Goal: Book appointment/travel/reservation

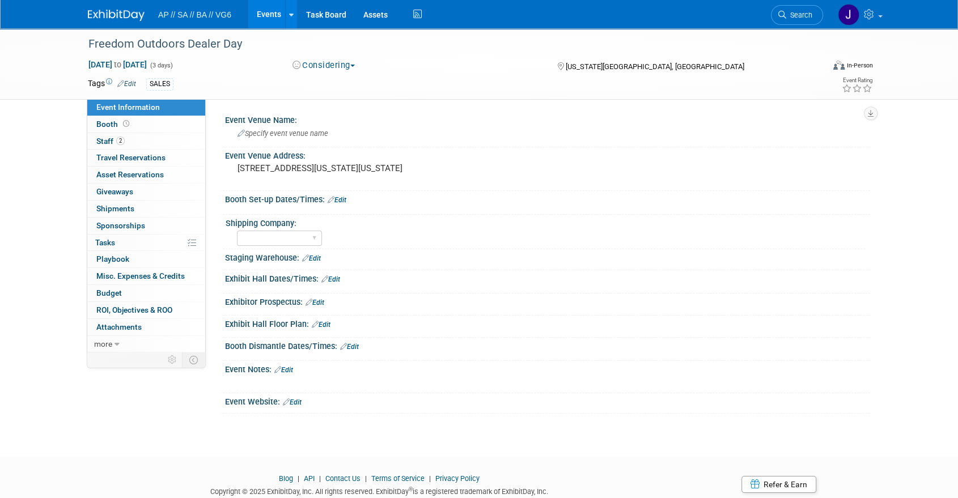
click at [137, 16] on img at bounding box center [116, 15] width 57 height 11
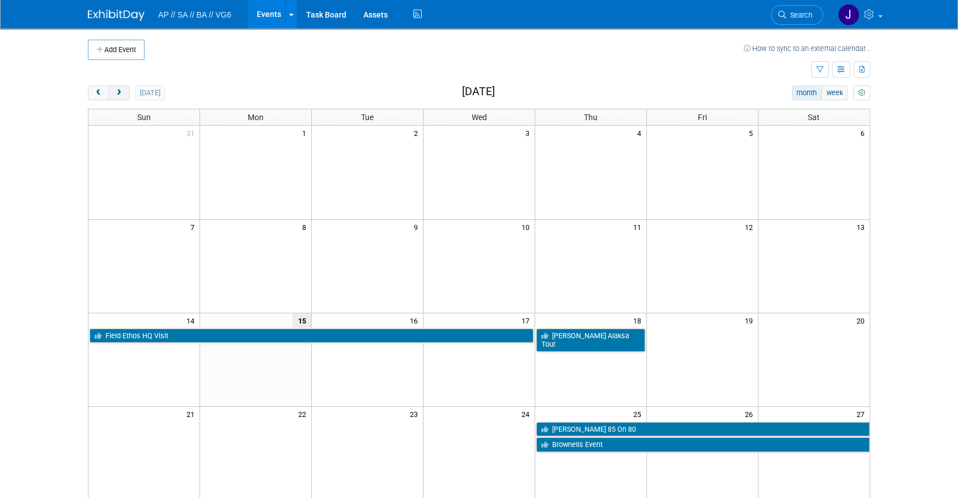
click at [117, 91] on span "next" at bounding box center [118, 93] width 8 height 7
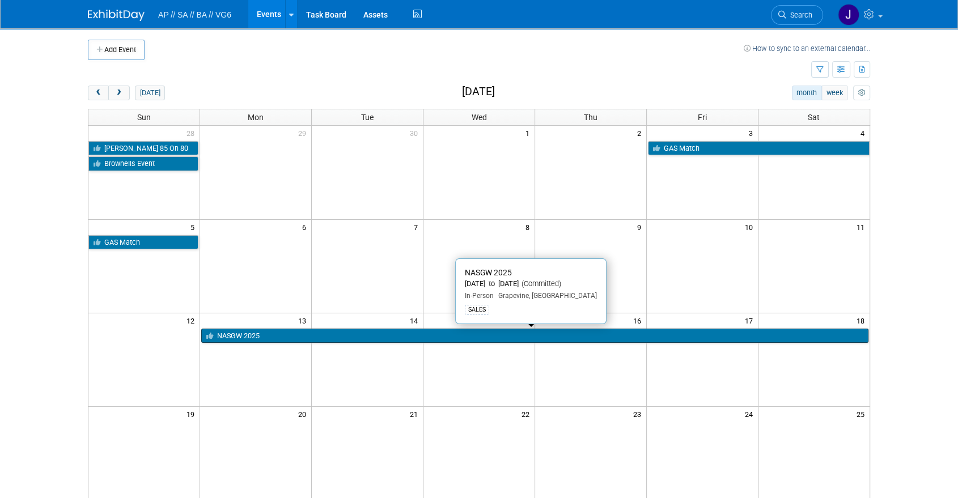
click at [350, 339] on link "NASGW 2025" at bounding box center [534, 336] width 667 height 15
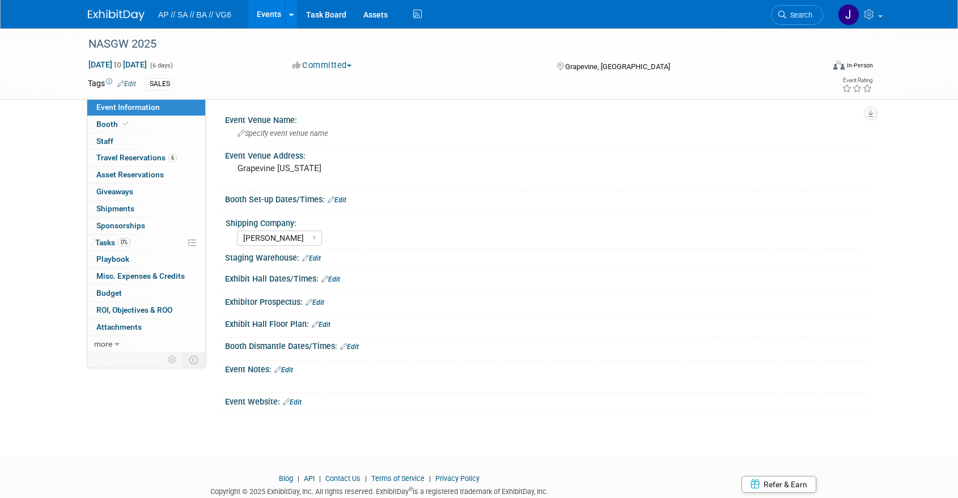
select select "[PERSON_NAME]"
click at [149, 159] on span "Travel Reservations 6" at bounding box center [136, 157] width 80 height 9
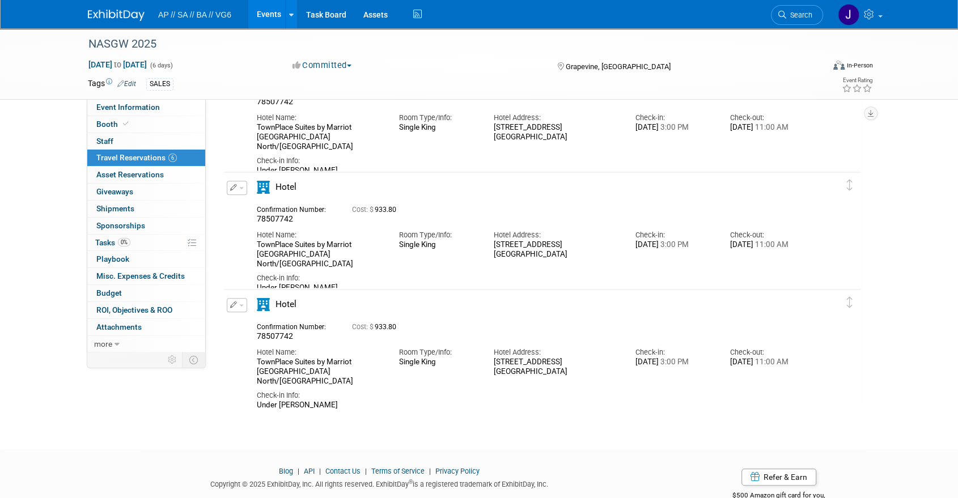
scroll to position [475, 0]
